Goal: Information Seeking & Learning: Check status

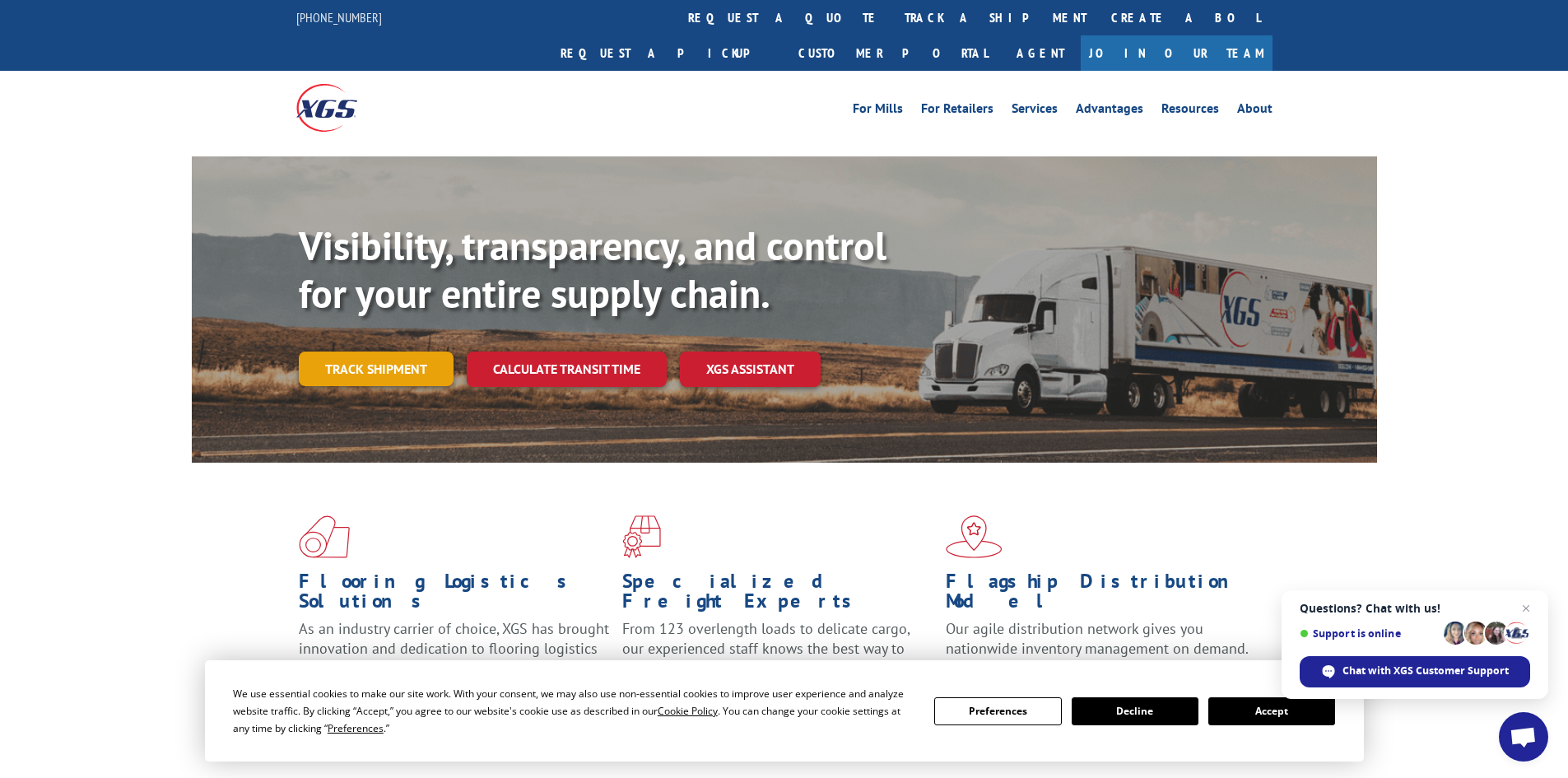
click at [396, 352] on link "Track shipment" at bounding box center [376, 369] width 155 height 35
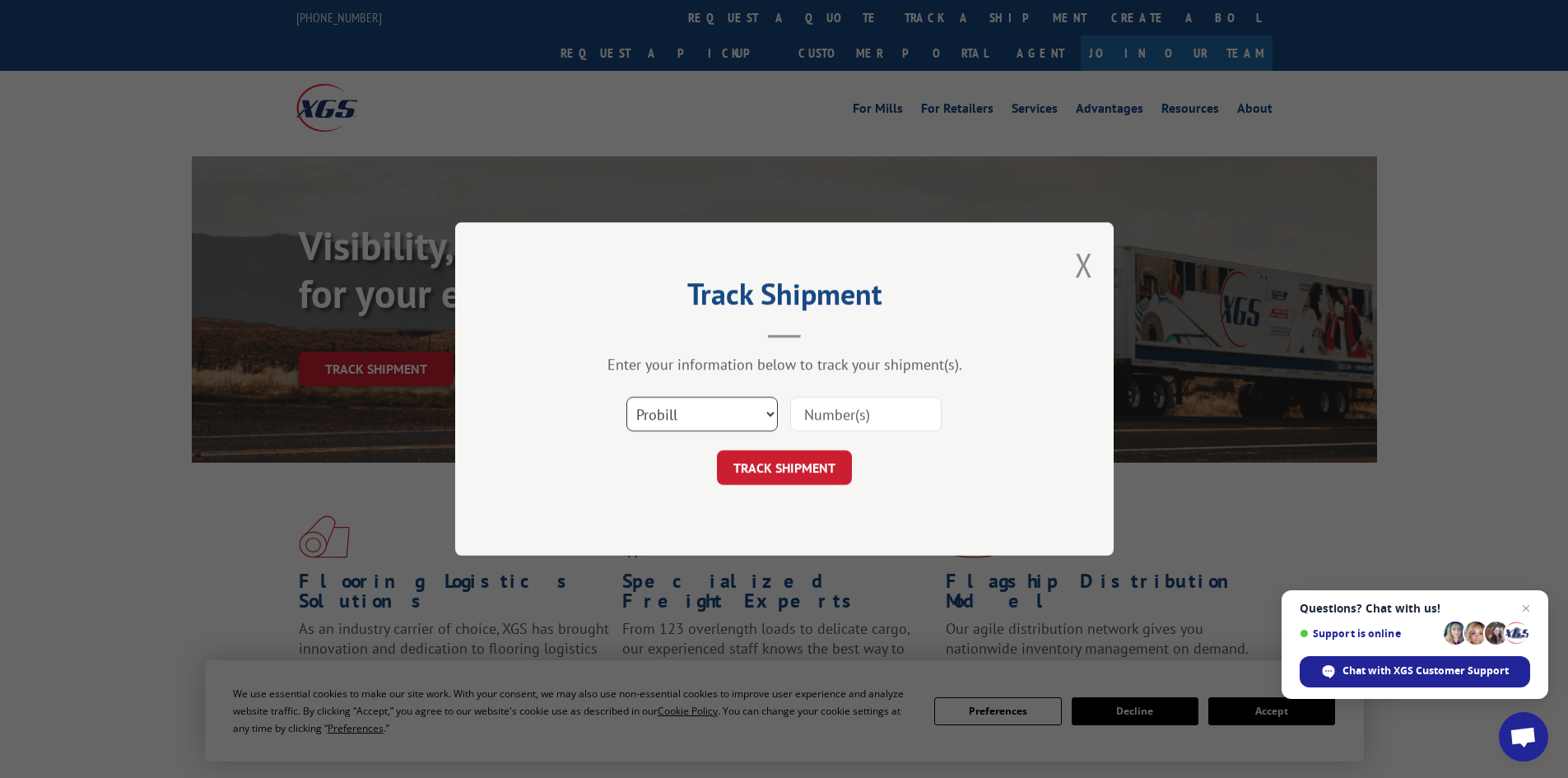
click at [714, 406] on select "Select category... Probill BOL PO" at bounding box center [701, 414] width 152 height 35
select select "bol"
click at [626, 397] on select "Select category... Probill BOL PO" at bounding box center [701, 414] width 152 height 35
click at [852, 416] on input at bounding box center [866, 414] width 152 height 35
paste input "445739"
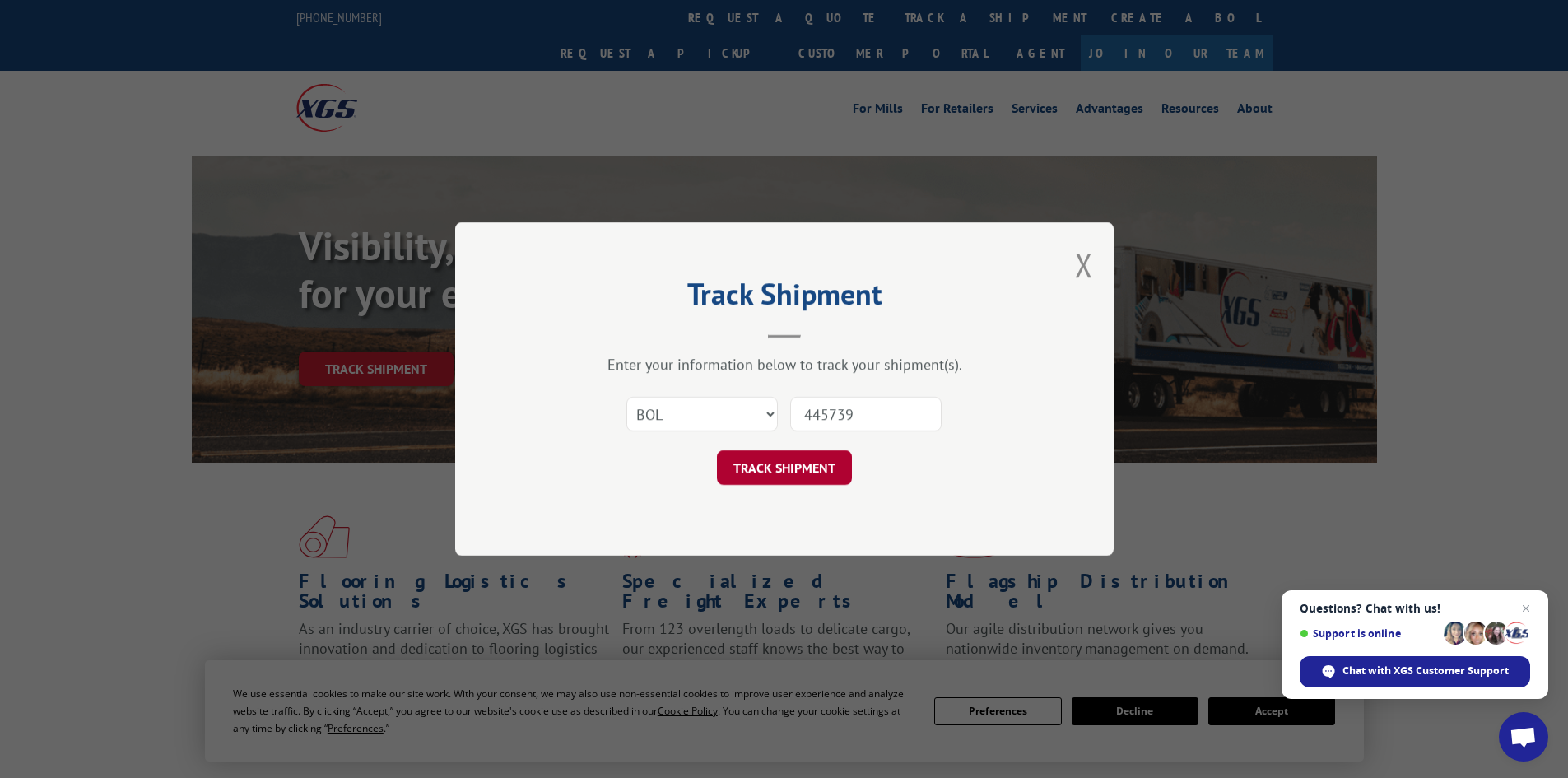
type input "445739"
click at [794, 464] on button "TRACK SHIPMENT" at bounding box center [784, 468] width 135 height 35
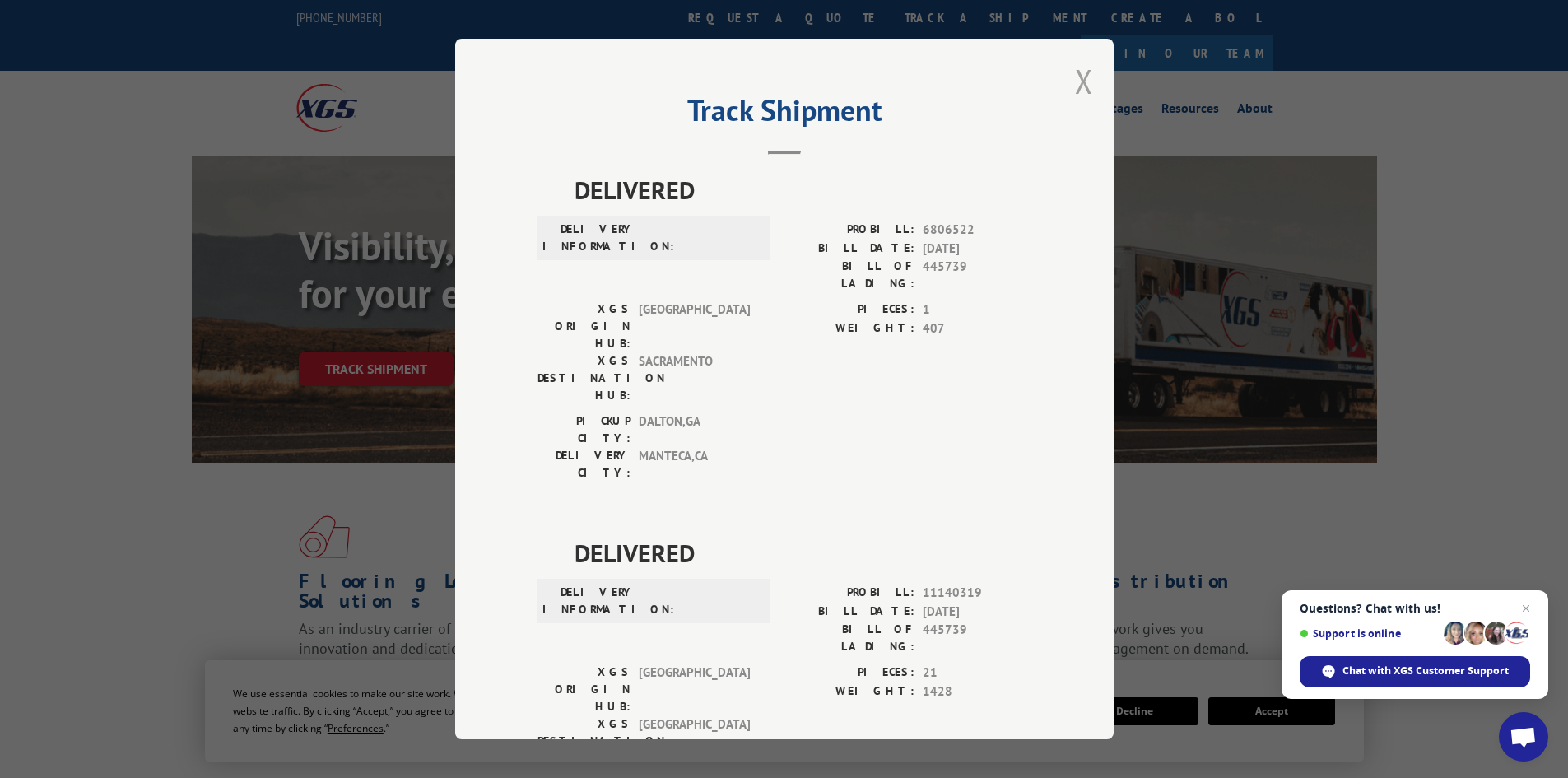
click at [1079, 80] on button "Close modal" at bounding box center [1083, 81] width 18 height 43
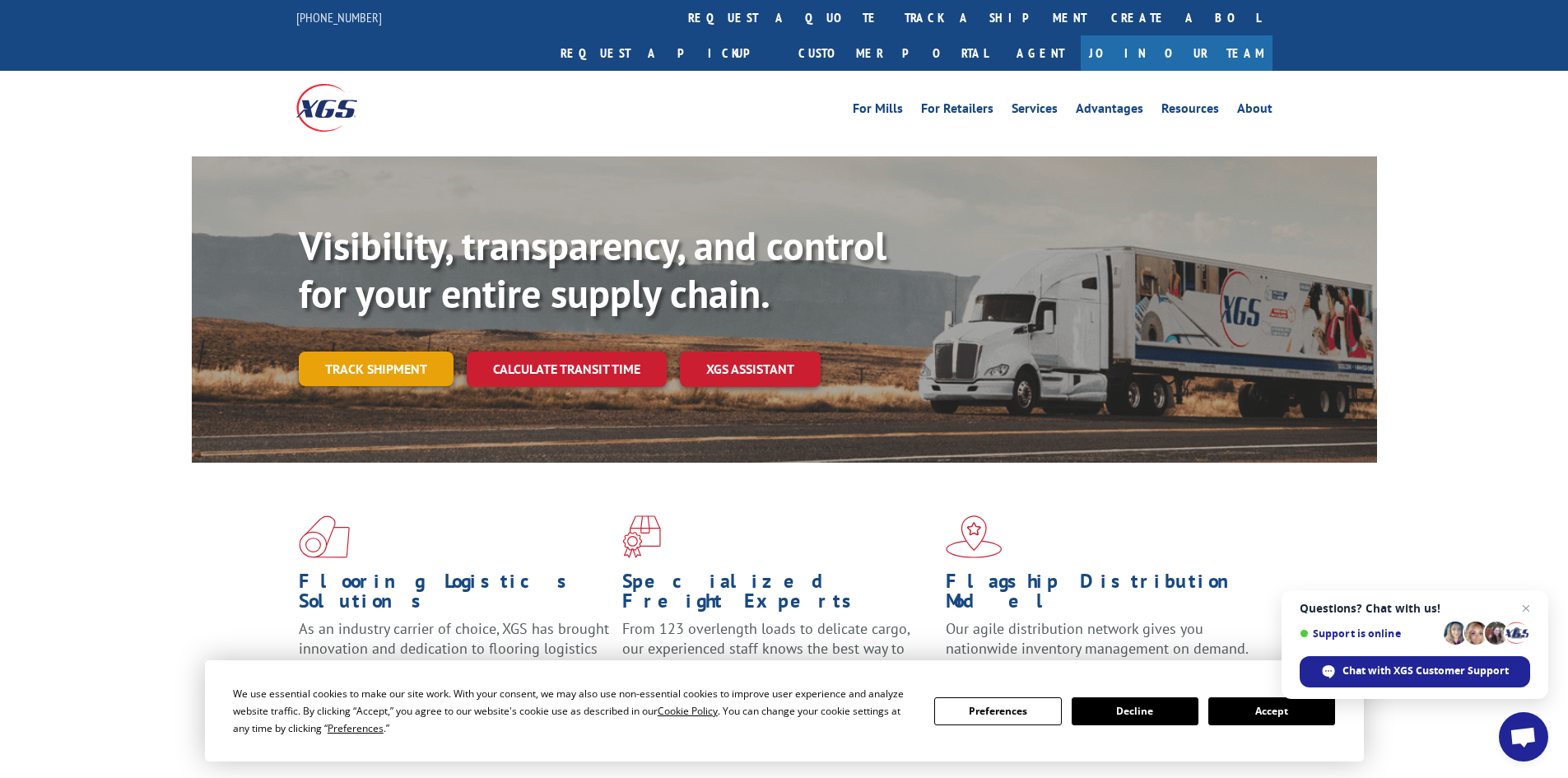
click at [359, 352] on link "Track shipment" at bounding box center [376, 369] width 155 height 35
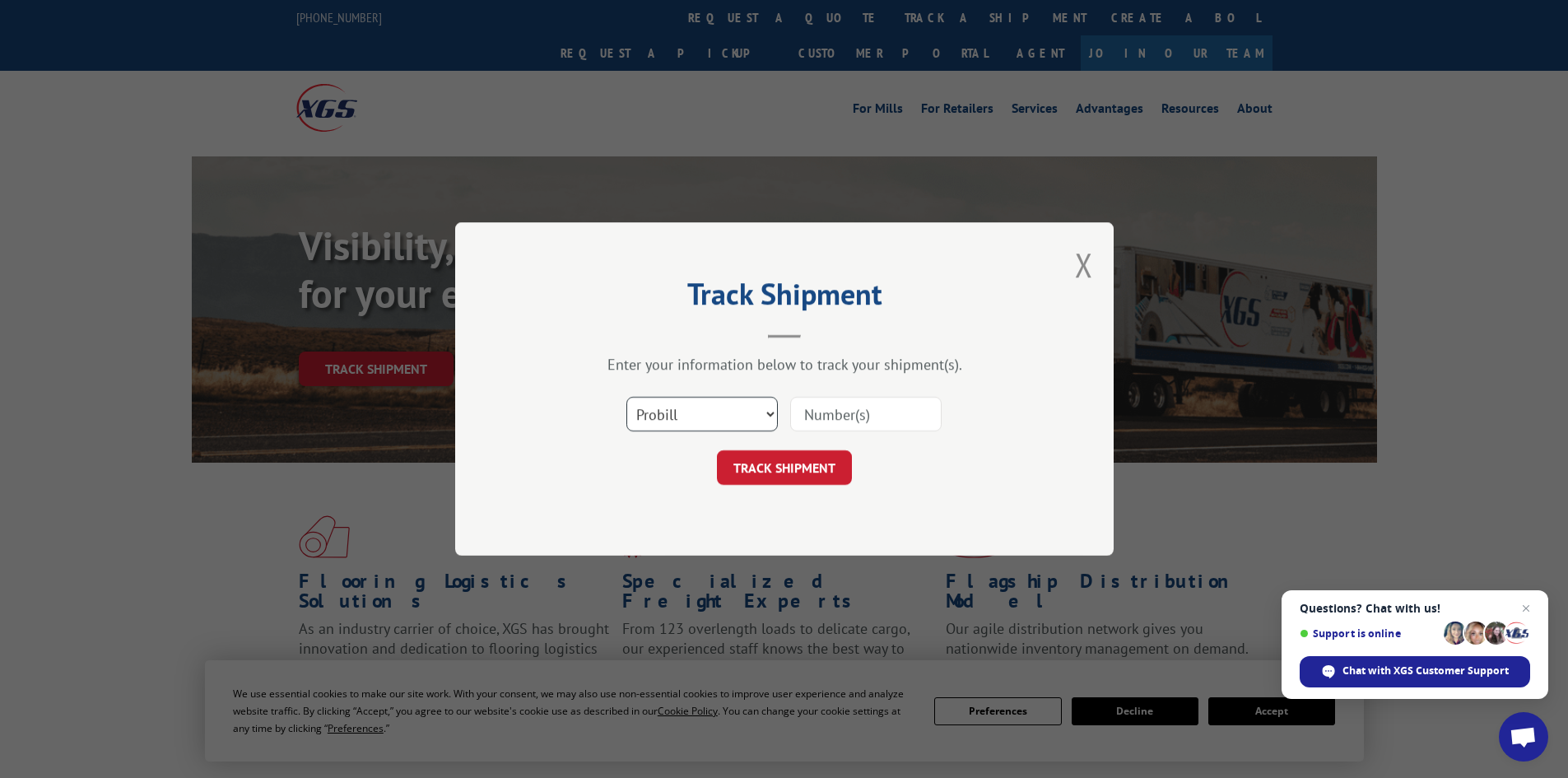
click at [732, 419] on select "Select category... Probill BOL PO" at bounding box center [701, 414] width 152 height 35
select select "bol"
click at [626, 397] on select "Select category... Probill BOL PO" at bounding box center [701, 414] width 152 height 35
click at [849, 411] on input at bounding box center [866, 414] width 152 height 35
paste input "5193915"
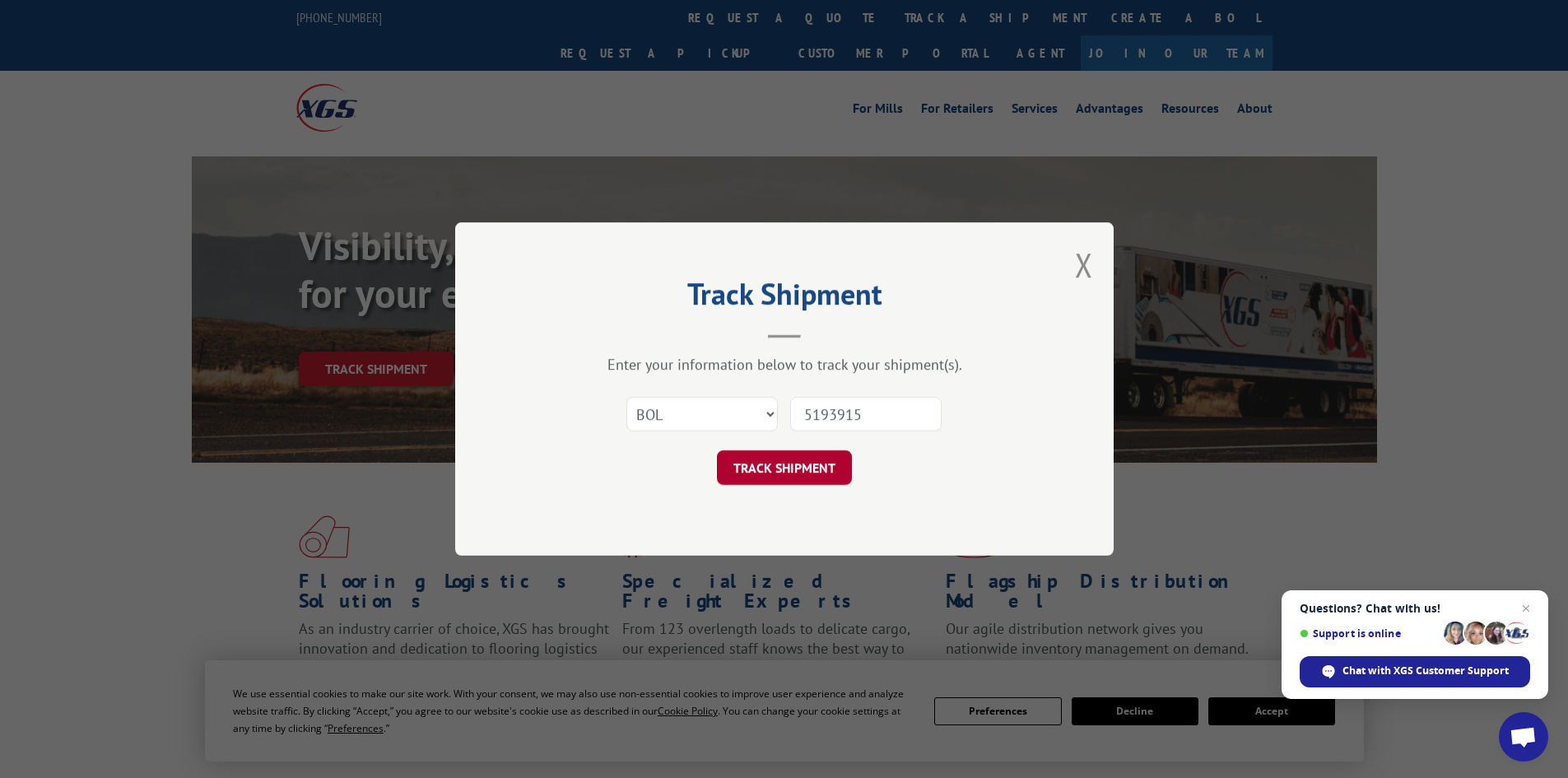
type input "5193915"
click at [790, 462] on button "TRACK SHIPMENT" at bounding box center [784, 468] width 135 height 35
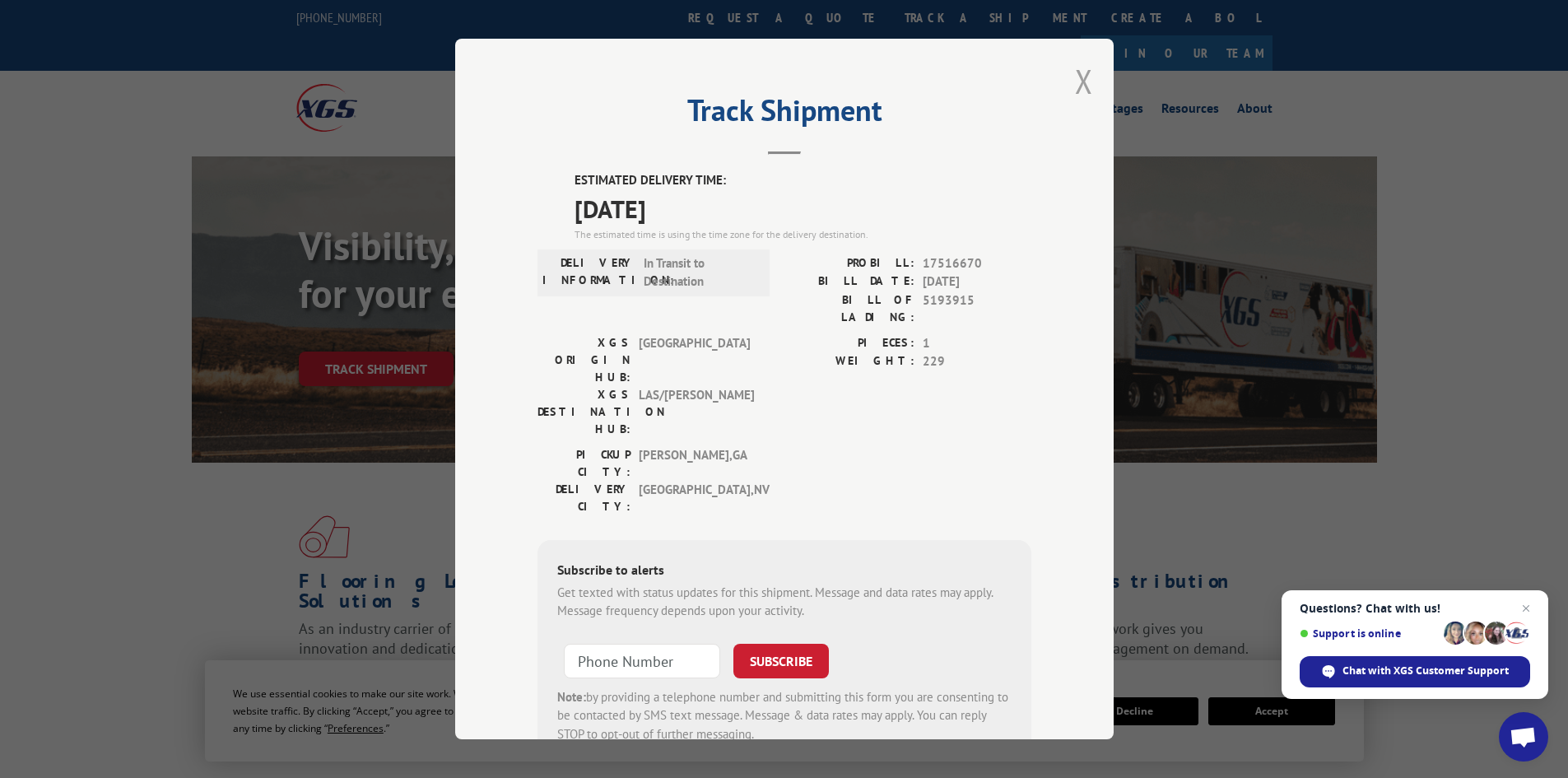
click at [1080, 81] on button "Close modal" at bounding box center [1083, 81] width 18 height 43
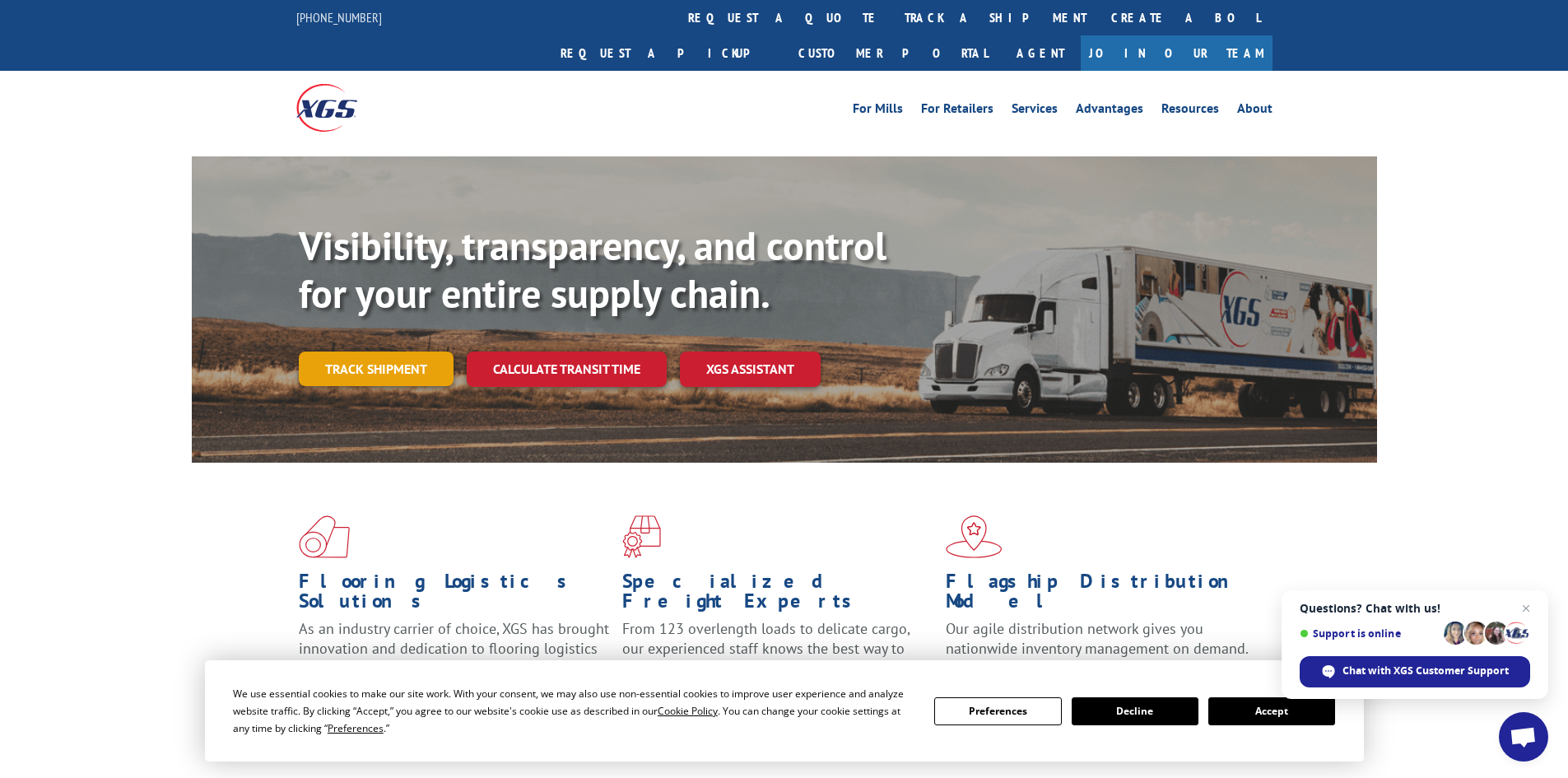
click at [387, 352] on link "Track shipment" at bounding box center [376, 369] width 155 height 35
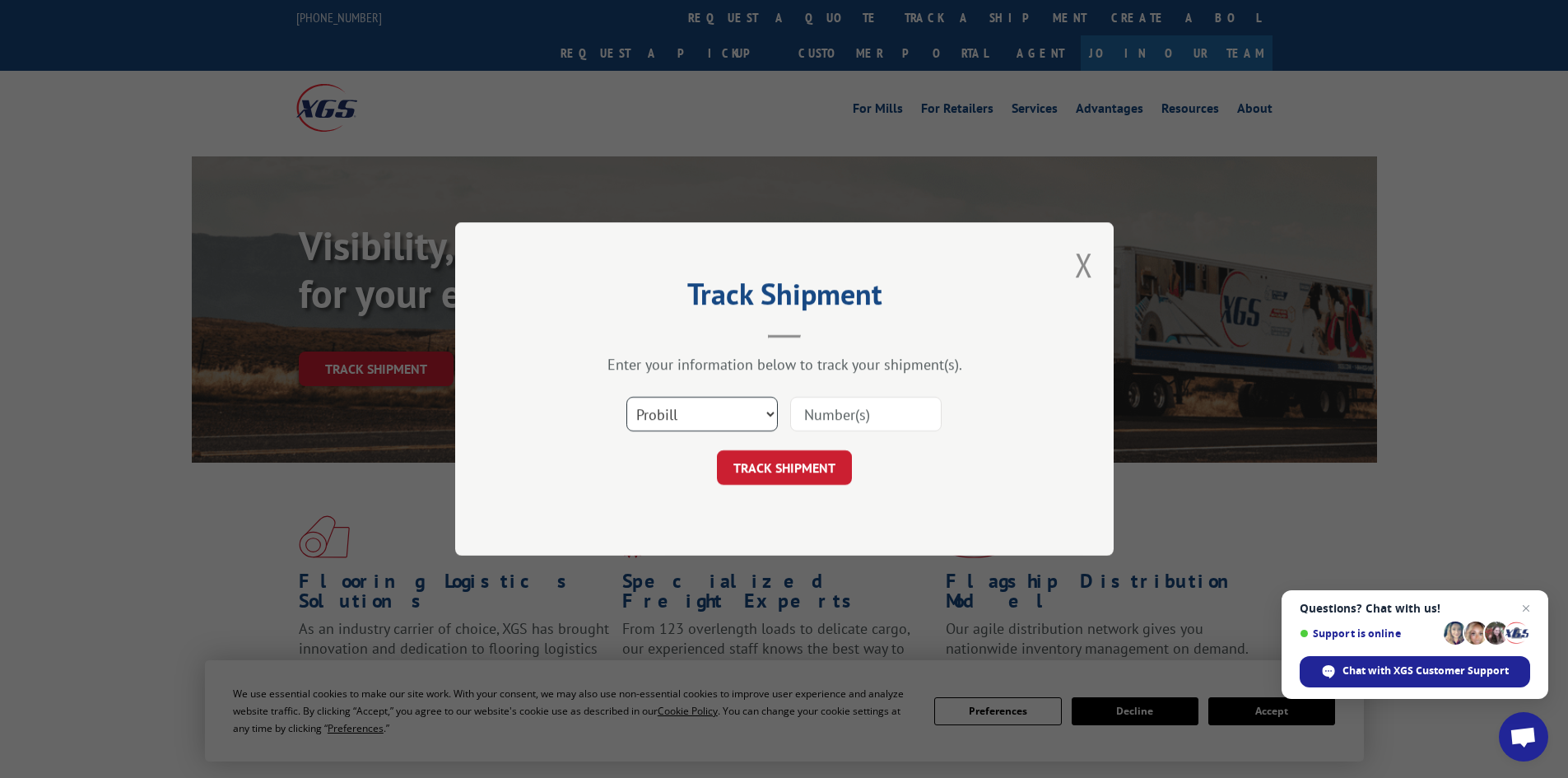
click at [659, 416] on select "Select category... Probill BOL PO" at bounding box center [701, 414] width 152 height 35
select select "bol"
click at [626, 397] on select "Select category... Probill BOL PO" at bounding box center [701, 414] width 152 height 35
click at [857, 416] on input at bounding box center [866, 414] width 152 height 35
paste input "6017457"
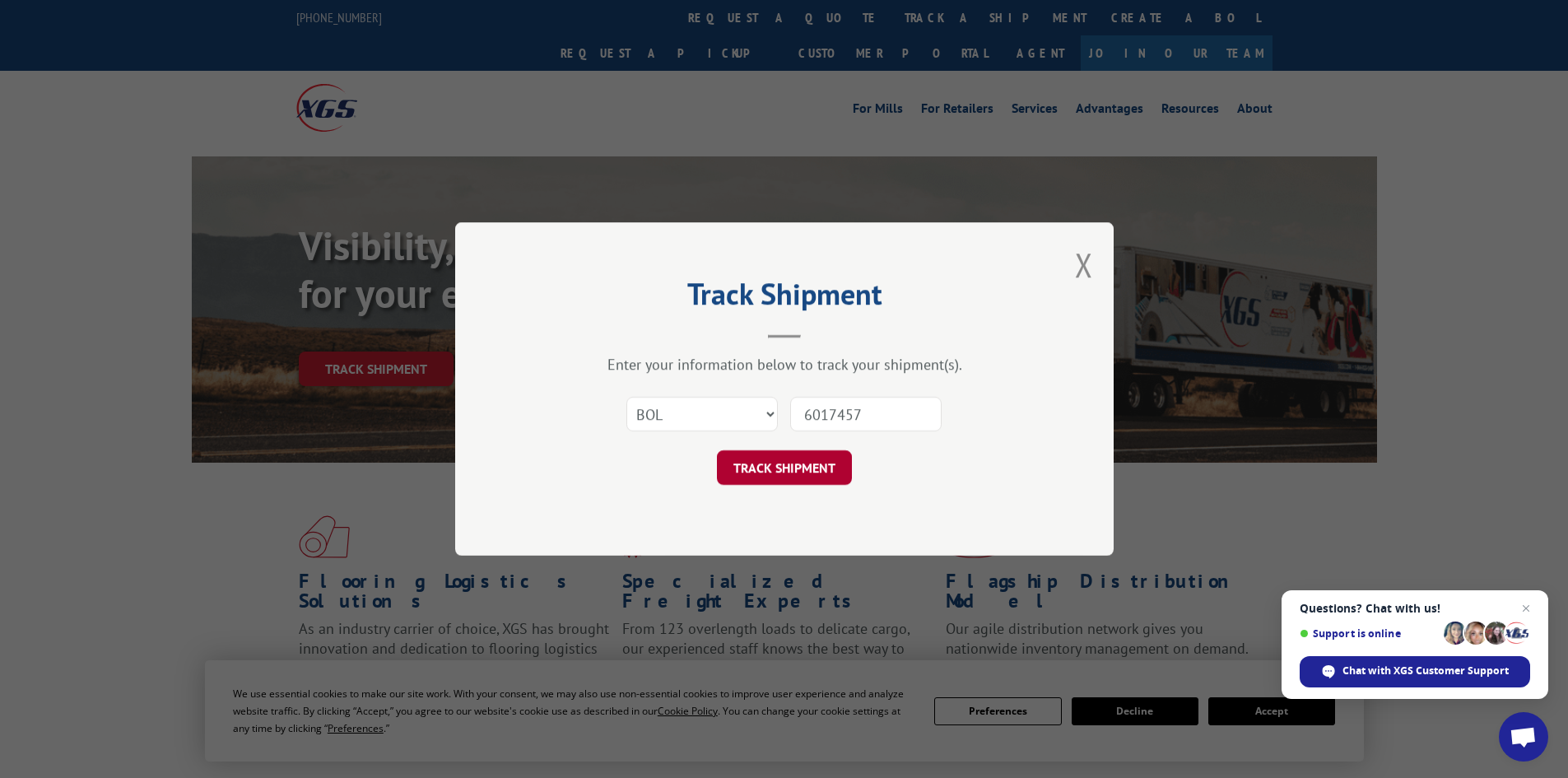
type input "6017457"
click at [782, 469] on button "TRACK SHIPMENT" at bounding box center [784, 468] width 135 height 35
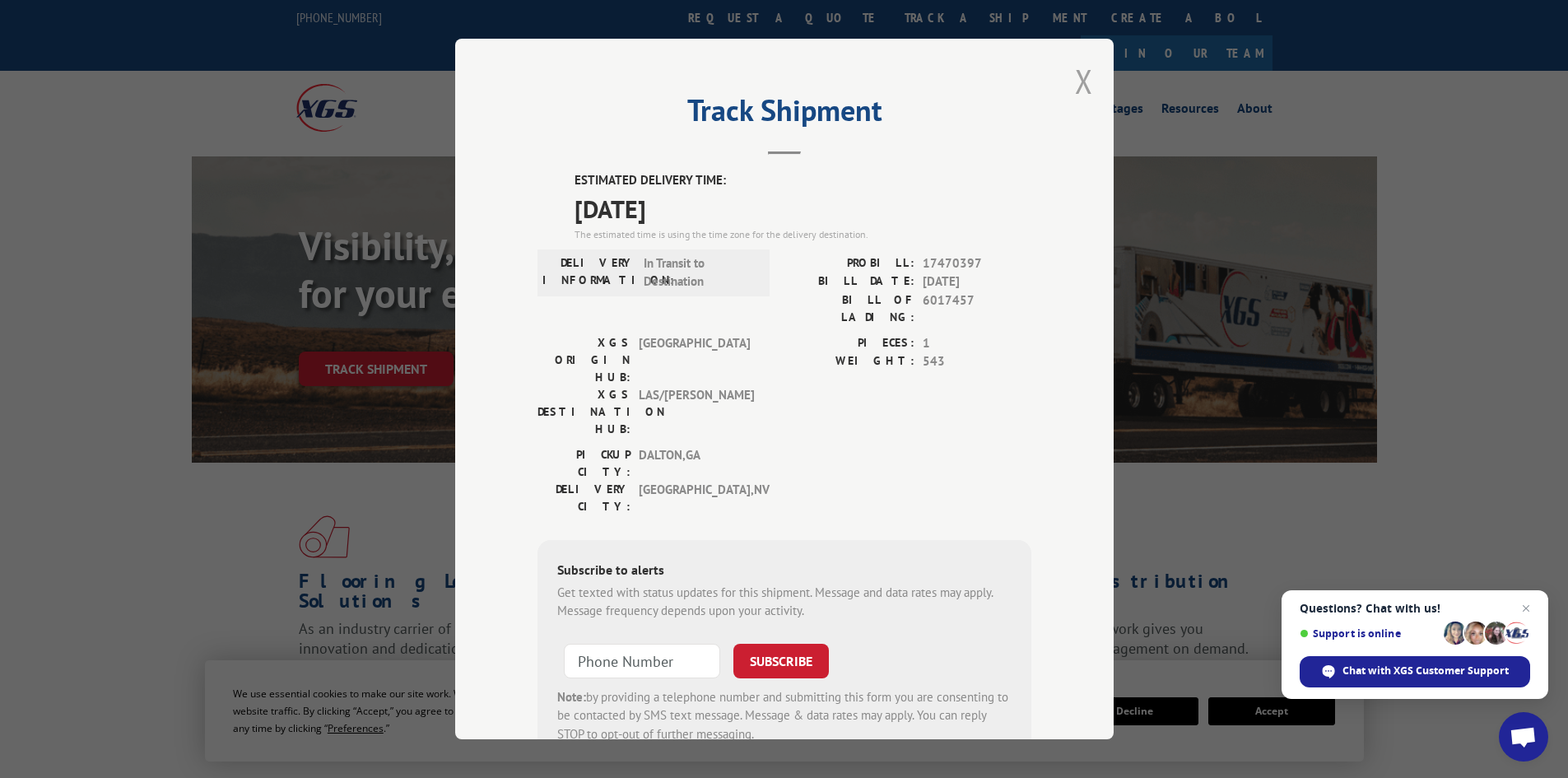
click at [1080, 72] on button "Close modal" at bounding box center [1083, 81] width 18 height 43
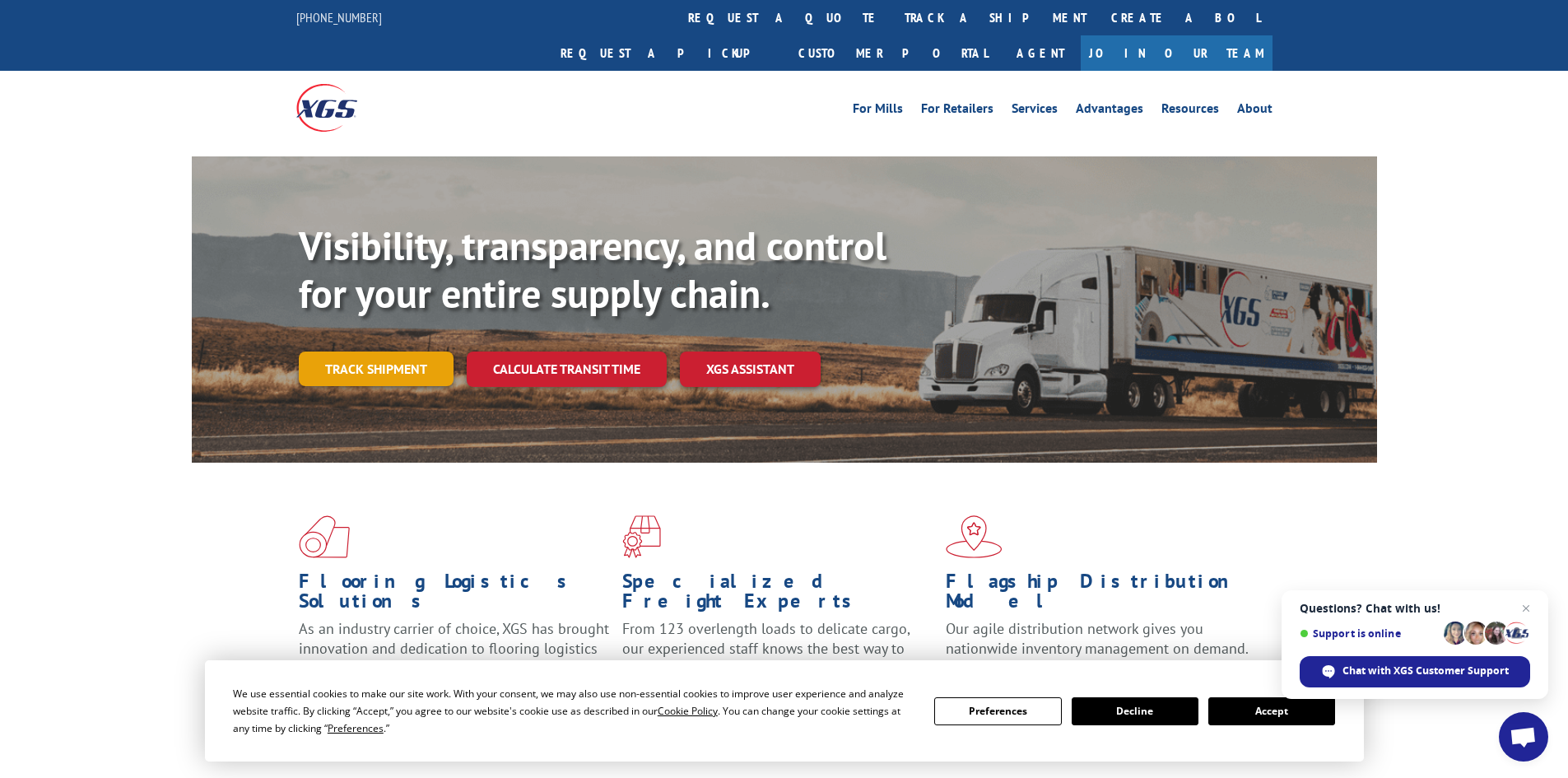
click at [373, 352] on link "Track shipment" at bounding box center [376, 369] width 155 height 35
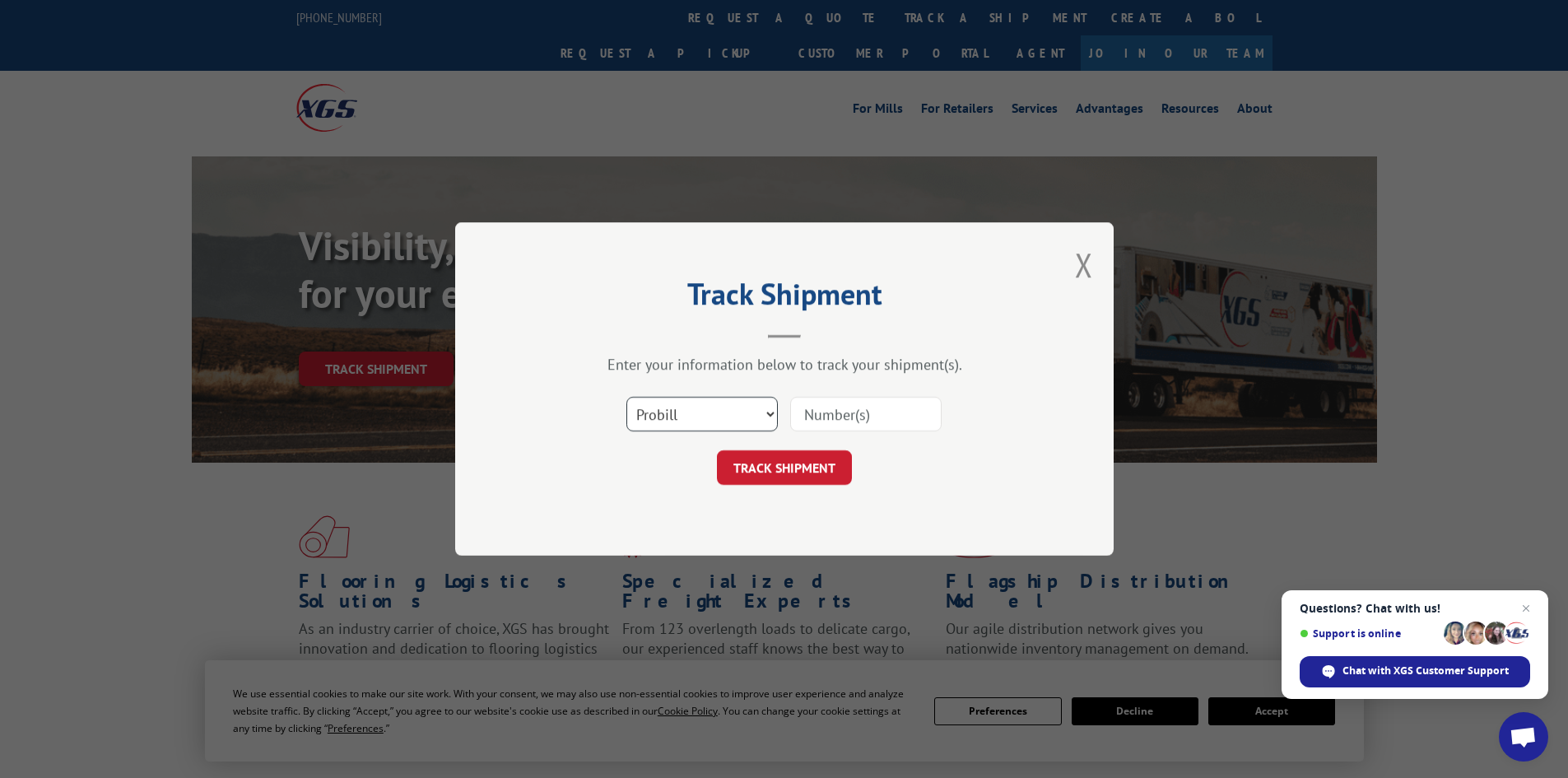
click at [673, 422] on select "Select category... Probill BOL PO" at bounding box center [701, 414] width 152 height 35
select select "bol"
click at [626, 397] on select "Select category... Probill BOL PO" at bounding box center [701, 414] width 152 height 35
click at [856, 414] on input at bounding box center [866, 414] width 152 height 35
paste input "6017069"
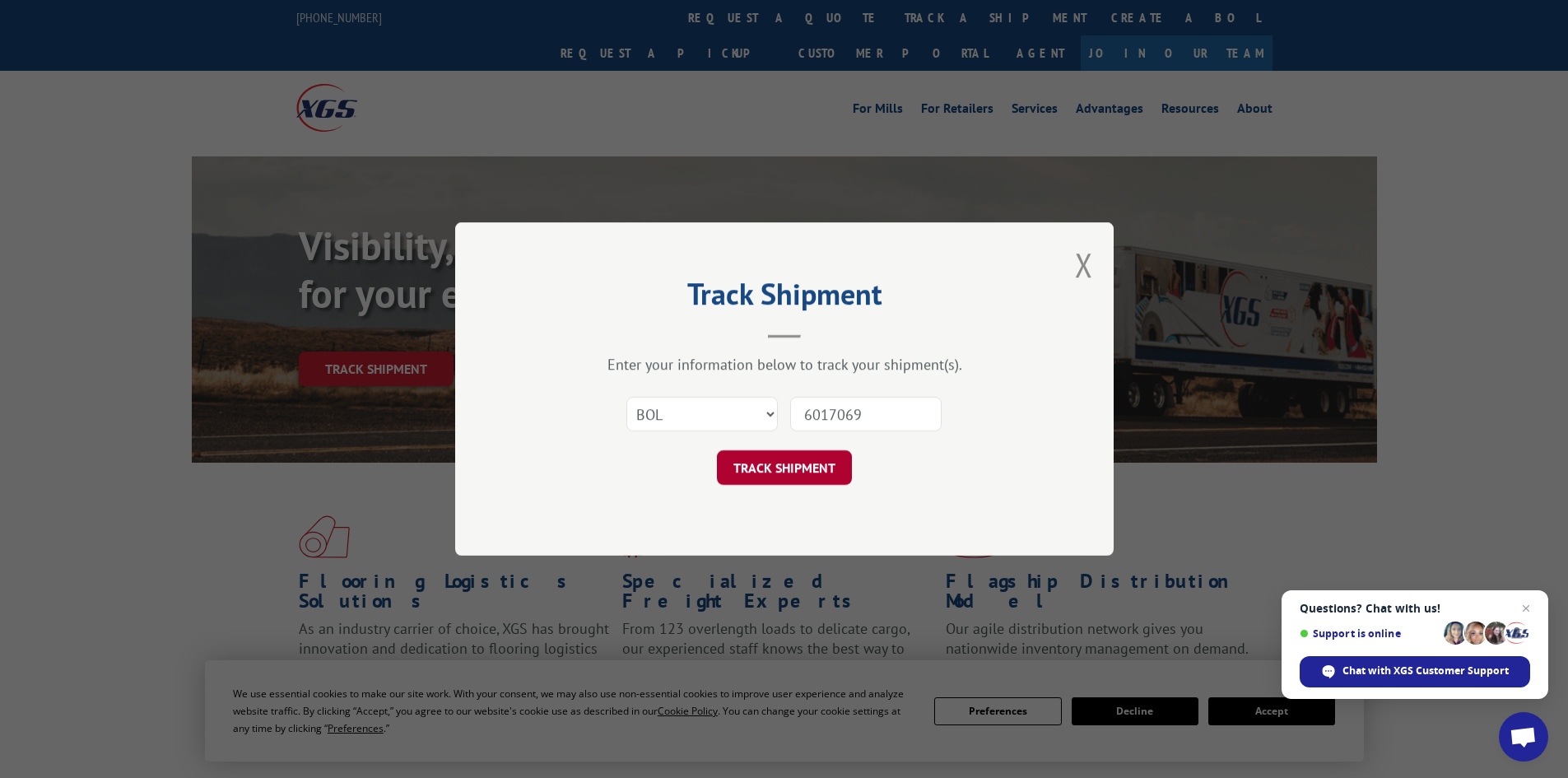
type input "6017069"
click at [756, 470] on button "TRACK SHIPMENT" at bounding box center [784, 468] width 135 height 35
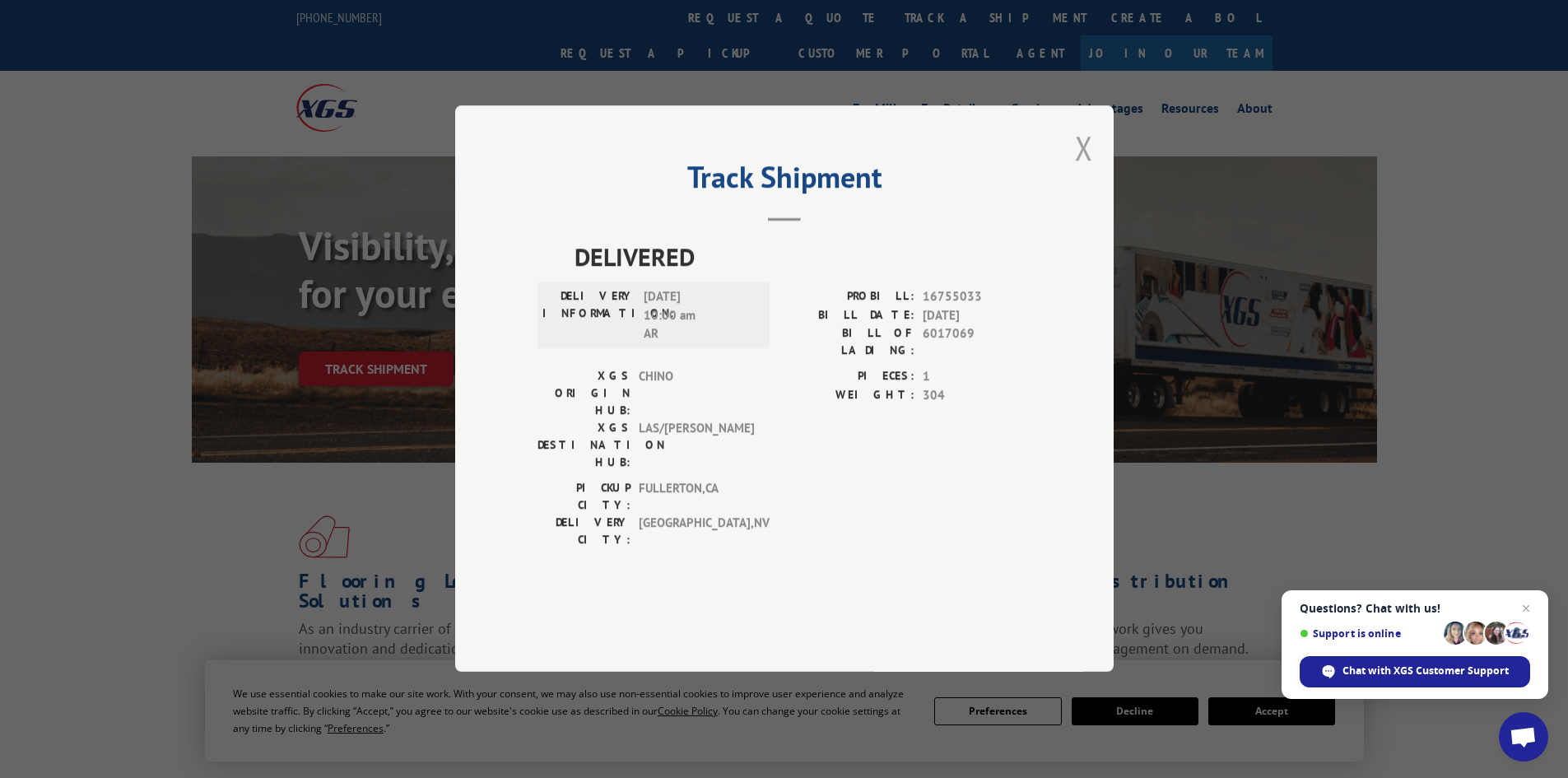
click at [1083, 170] on button "Close modal" at bounding box center [1083, 148] width 18 height 43
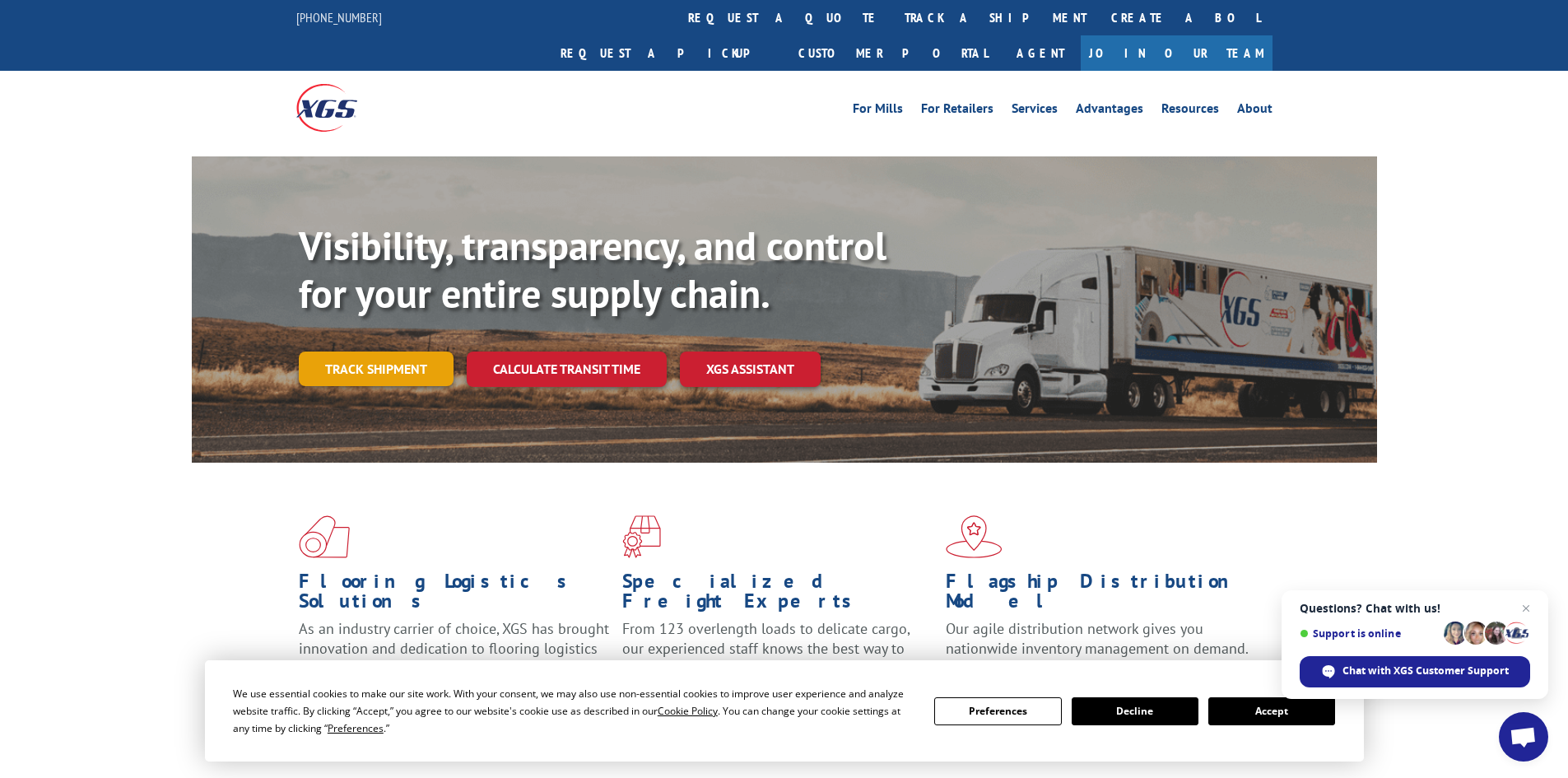
click at [332, 352] on link "Track shipment" at bounding box center [376, 369] width 155 height 35
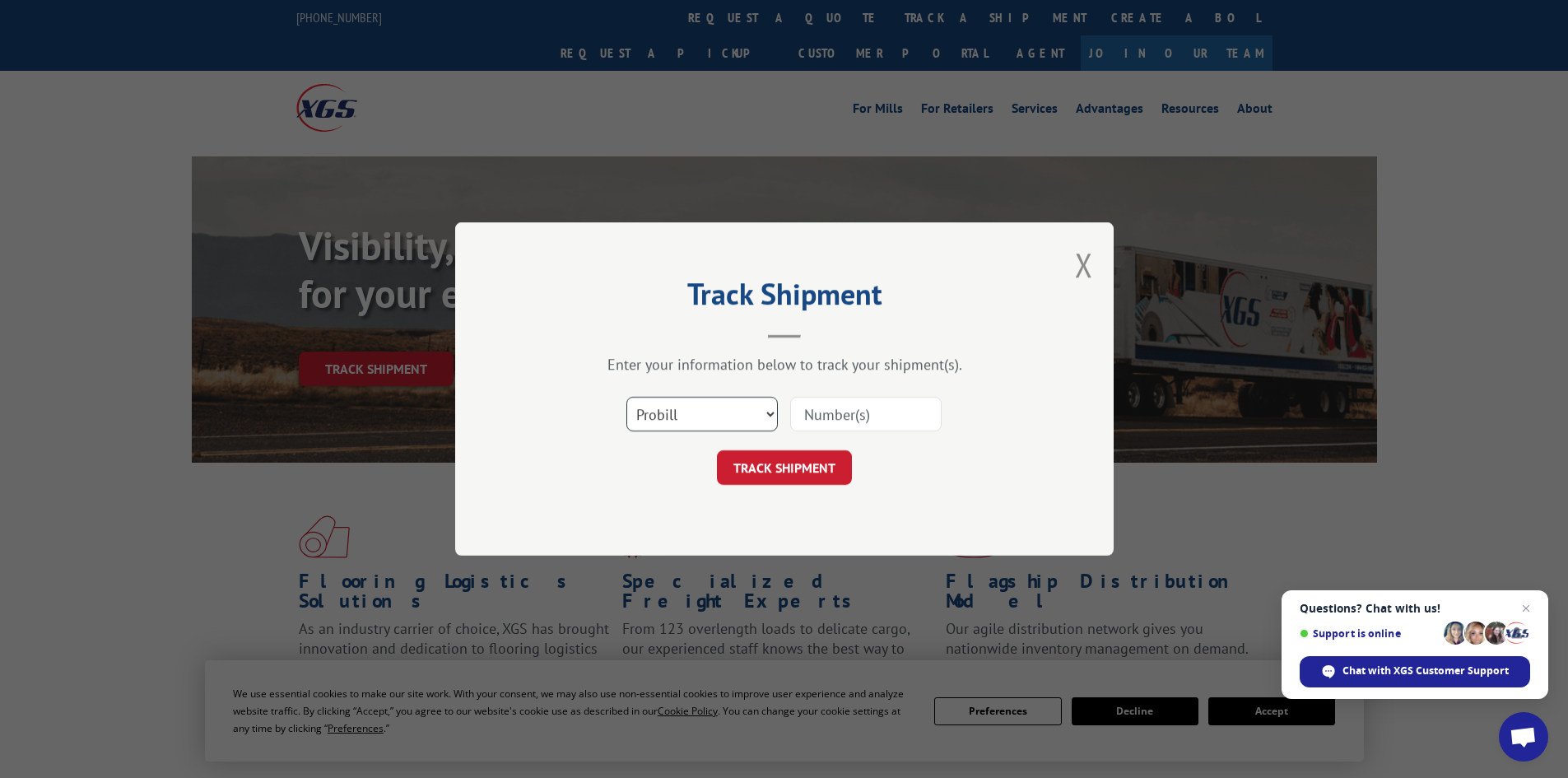
click at [651, 409] on select "Select category... Probill BOL PO" at bounding box center [701, 414] width 152 height 35
select select "bol"
click at [626, 397] on select "Select category... Probill BOL PO" at bounding box center [701, 414] width 152 height 35
click at [856, 413] on input at bounding box center [866, 414] width 152 height 35
drag, startPoint x: 856, startPoint y: 413, endPoint x: 840, endPoint y: 431, distance: 24.1
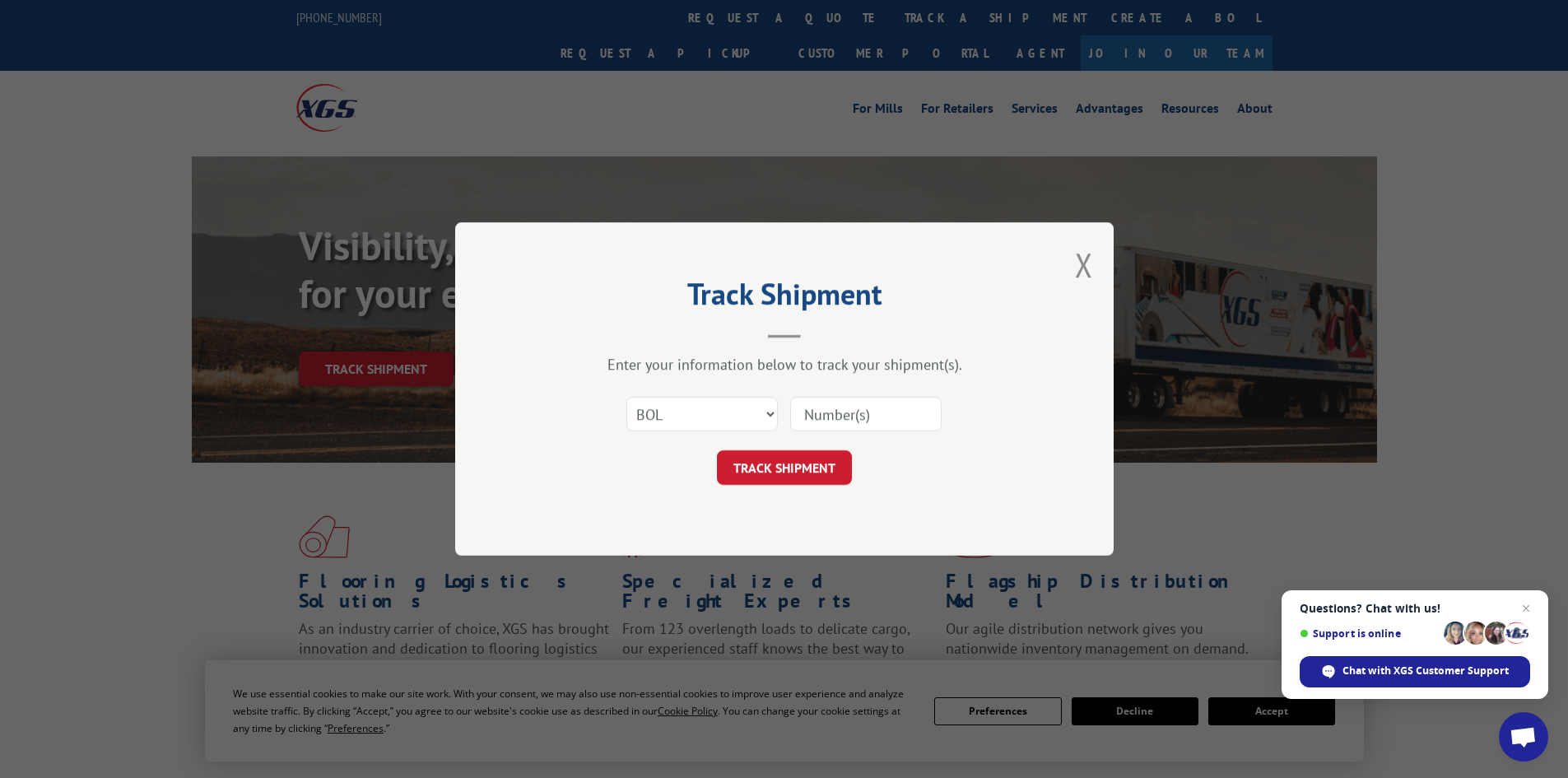
paste input "5193915"
type input "5193915"
click at [821, 454] on button "TRACK SHIPMENT" at bounding box center [784, 468] width 135 height 35
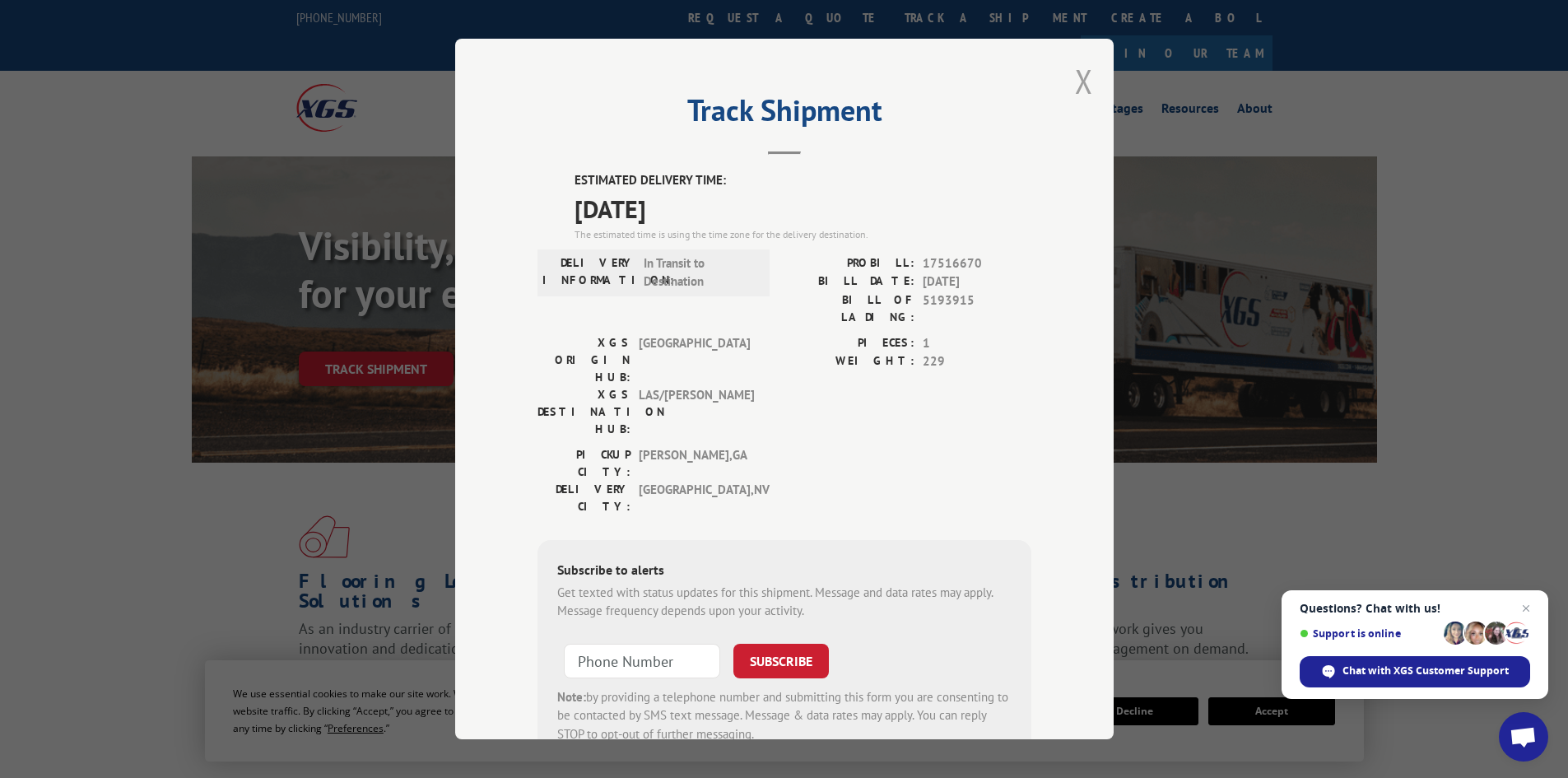
click at [1081, 78] on button "Close modal" at bounding box center [1083, 81] width 18 height 43
